Goal: Transaction & Acquisition: Obtain resource

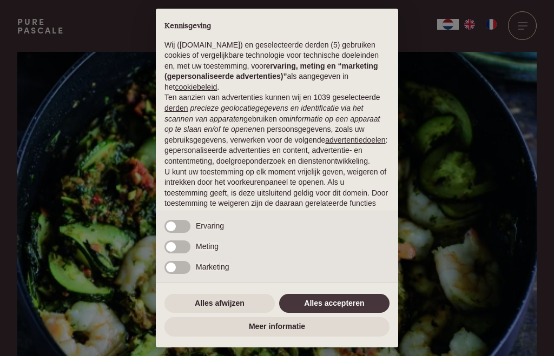
click at [336, 306] on button "Alles accepteren" at bounding box center [334, 303] width 110 height 19
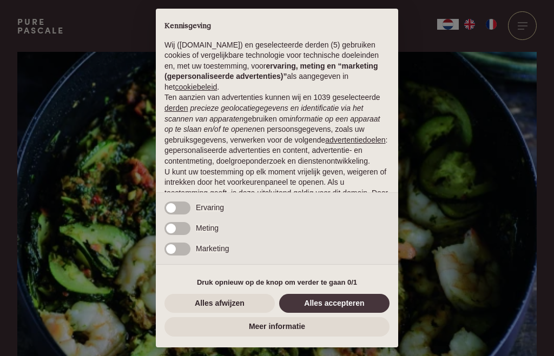
scroll to position [71, 0]
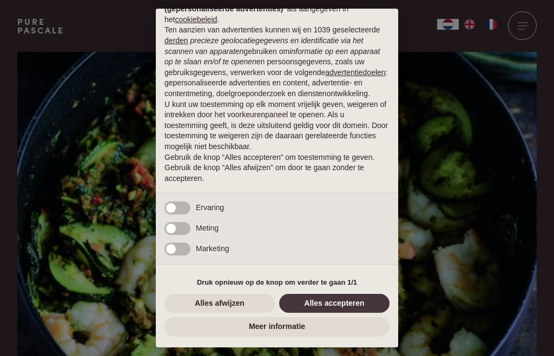
click at [336, 308] on button "Alles accepteren" at bounding box center [334, 303] width 110 height 19
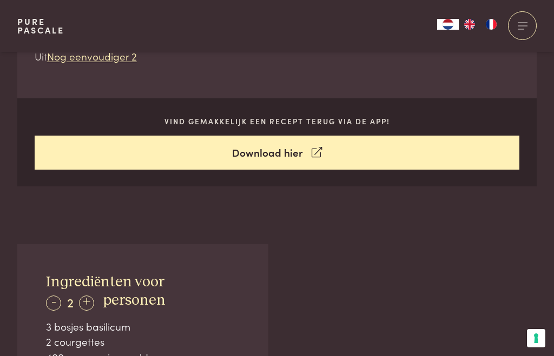
scroll to position [461, 0]
click at [302, 152] on link "Download hier" at bounding box center [277, 153] width 485 height 34
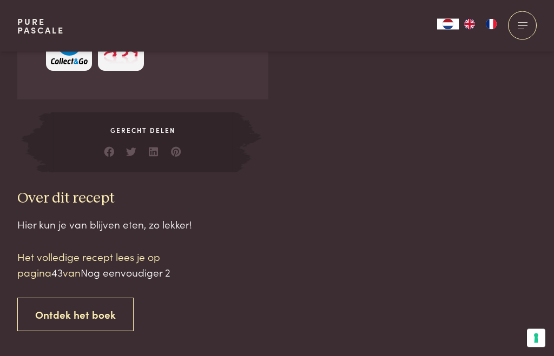
scroll to position [889, 0]
click at [38, 259] on p "Het volledige recept lees je op pagina 43 van Nog eenvoudiger 2" at bounding box center [109, 265] width 184 height 31
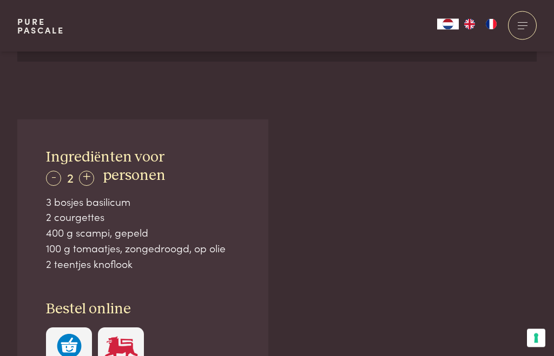
scroll to position [587, 0]
click at [90, 182] on div "+" at bounding box center [86, 178] width 15 height 15
click at [54, 180] on div "-" at bounding box center [53, 178] width 15 height 15
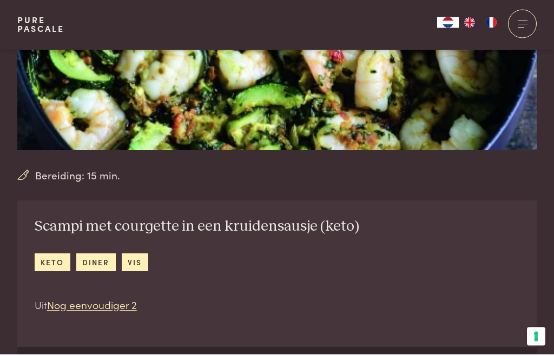
scroll to position [214, 0]
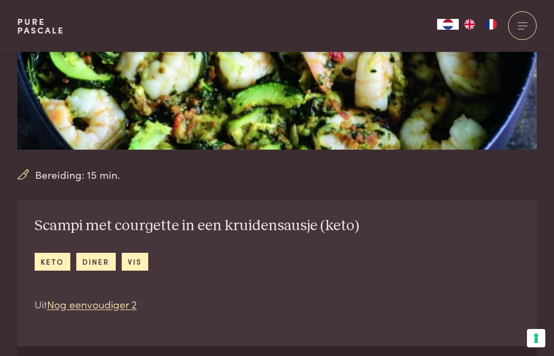
click at [104, 307] on link "Nog eenvoudiger 2" at bounding box center [92, 304] width 90 height 15
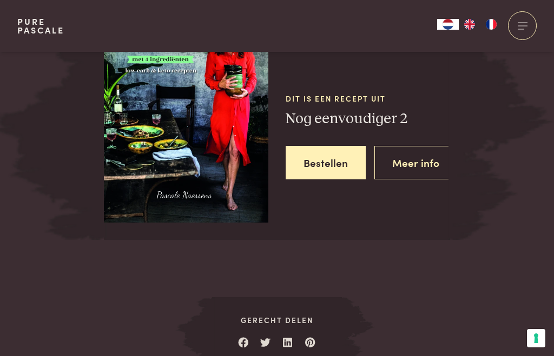
scroll to position [1895, 0]
click at [425, 158] on link "Meer info" at bounding box center [415, 162] width 83 height 34
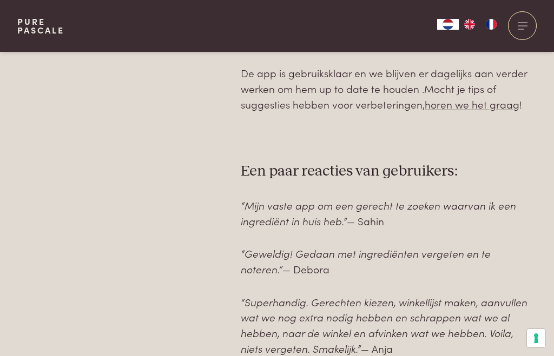
scroll to position [732, 0]
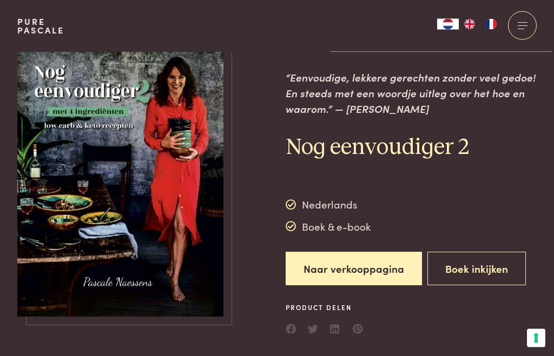
scroll to position [12, 0]
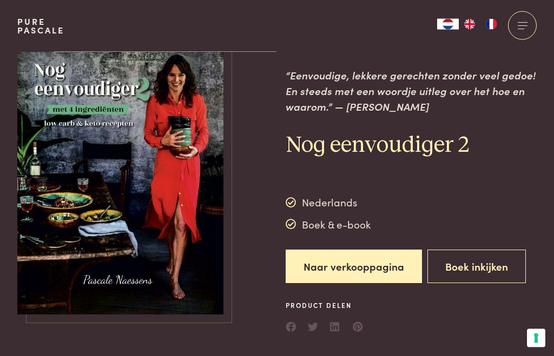
click at [483, 264] on button "Boek inkijken" at bounding box center [476, 267] width 98 height 34
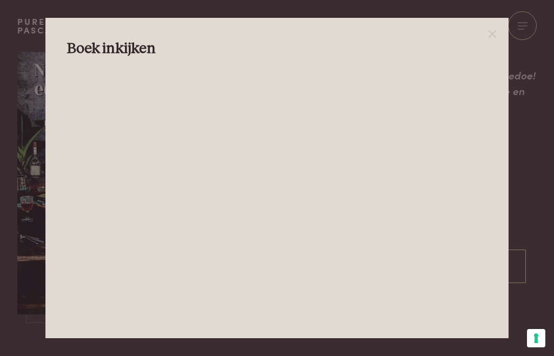
click at [541, 63] on div at bounding box center [277, 178] width 554 height 356
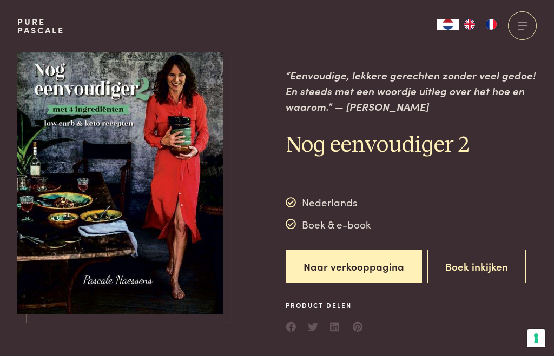
click at [520, 40] on div at bounding box center [522, 25] width 29 height 29
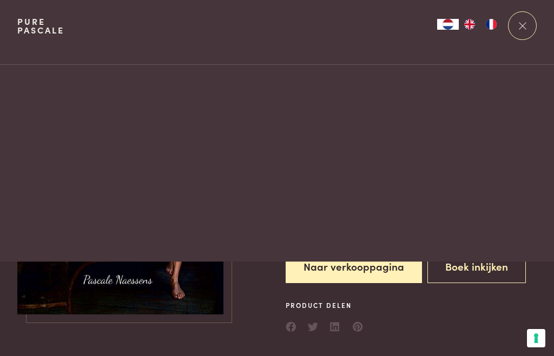
scroll to position [0, 0]
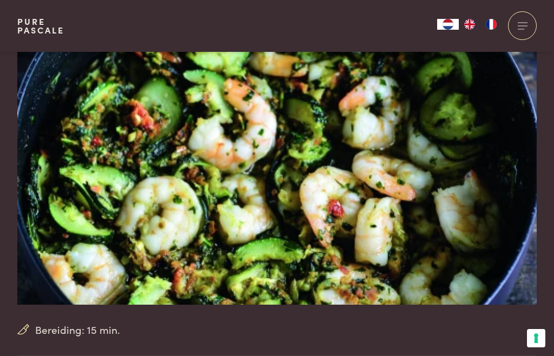
scroll to position [57, 0]
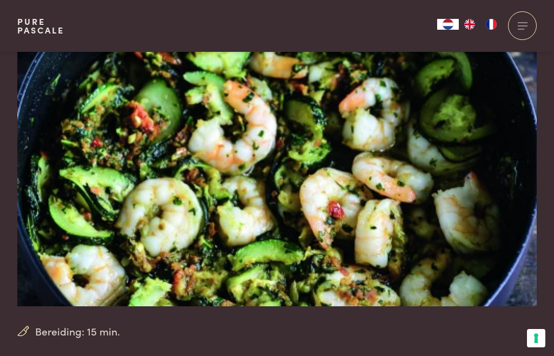
click at [528, 27] on div at bounding box center [522, 25] width 29 height 29
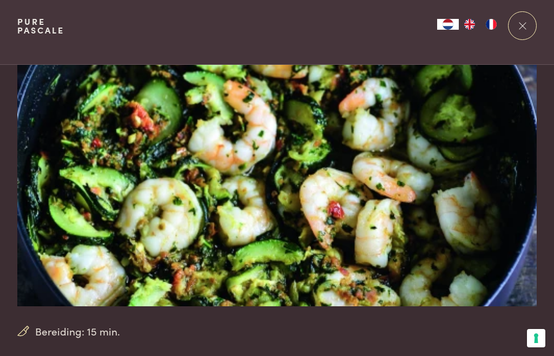
scroll to position [0, 0]
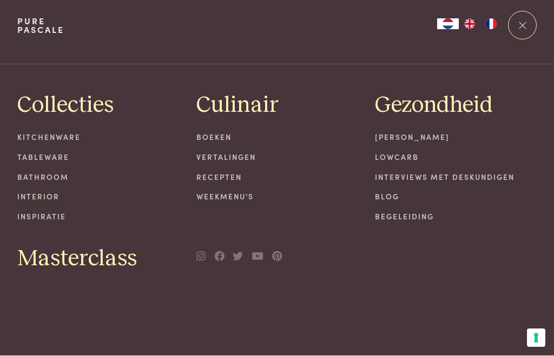
click at [547, 13] on div at bounding box center [277, 32] width 554 height 65
click at [525, 28] on div at bounding box center [522, 25] width 29 height 29
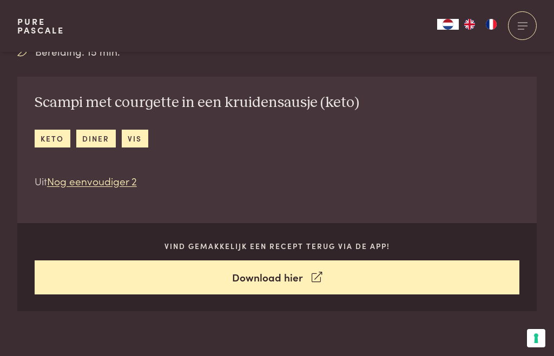
scroll to position [336, 0]
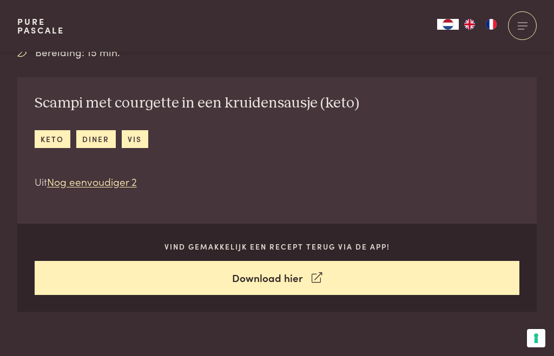
click at [287, 276] on link "Download hier" at bounding box center [277, 278] width 485 height 34
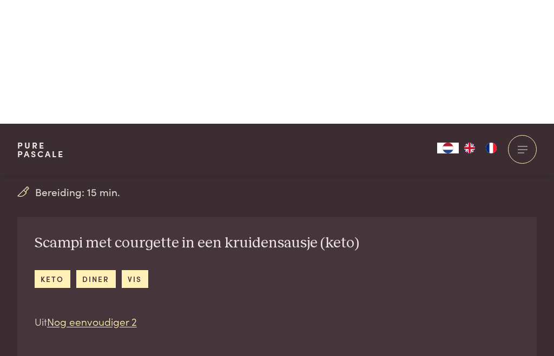
scroll to position [141, 0]
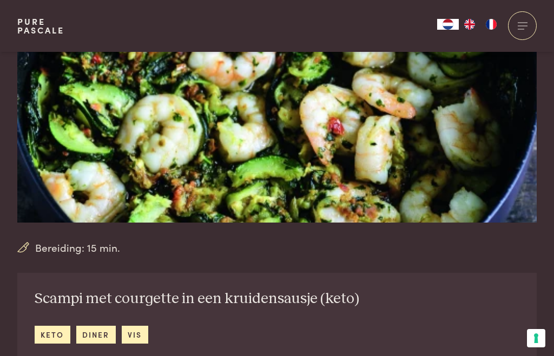
click at [44, 254] on span "Bereiding: 15 min." at bounding box center [77, 248] width 85 height 16
click at [29, 247] on div "Bereiding: 15 min." at bounding box center [276, 248] width 519 height 16
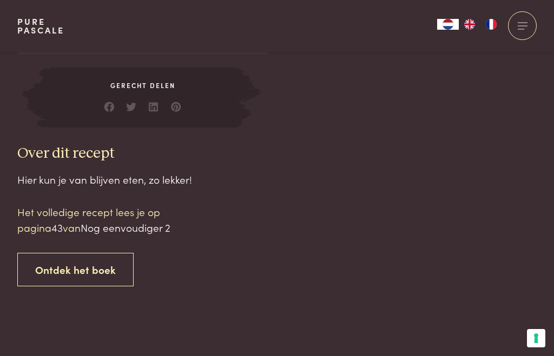
scroll to position [958, 0]
